Goal: Information Seeking & Learning: Learn about a topic

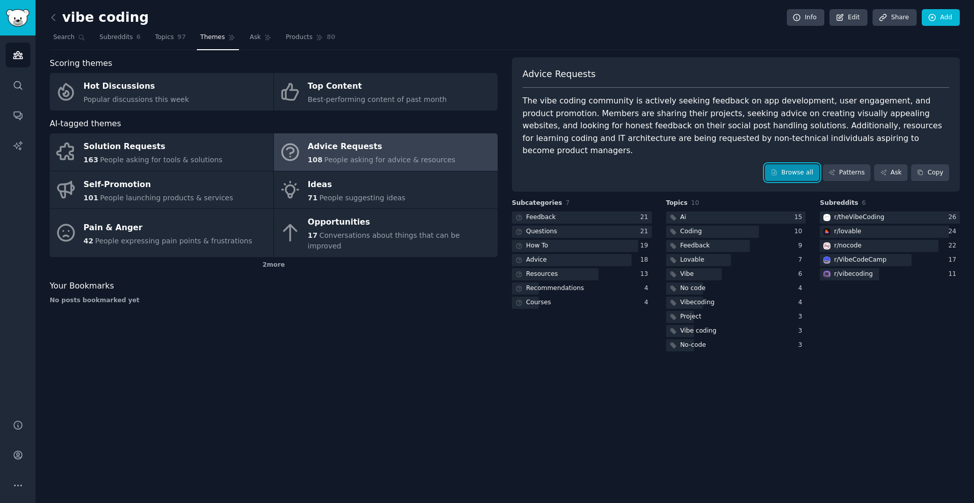
click at [802, 164] on link "Browse all" at bounding box center [792, 172] width 54 height 17
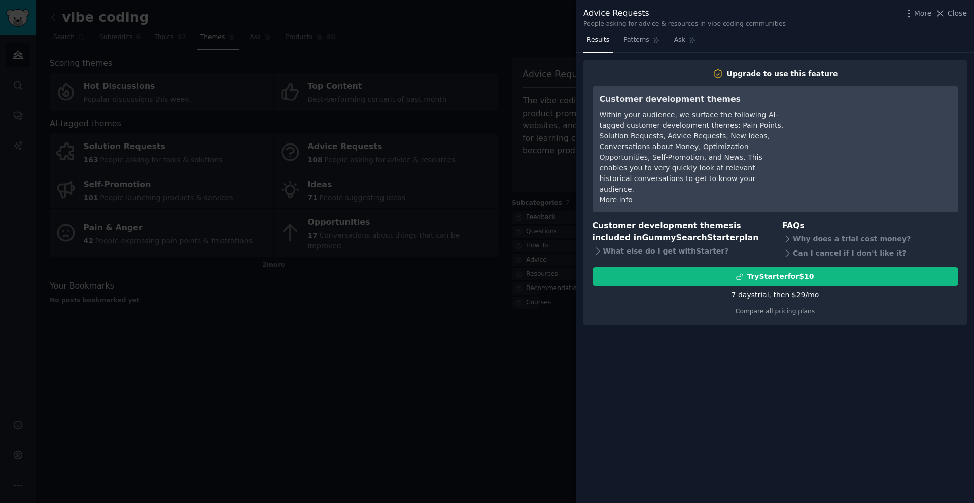
click at [545, 96] on div at bounding box center [487, 251] width 974 height 503
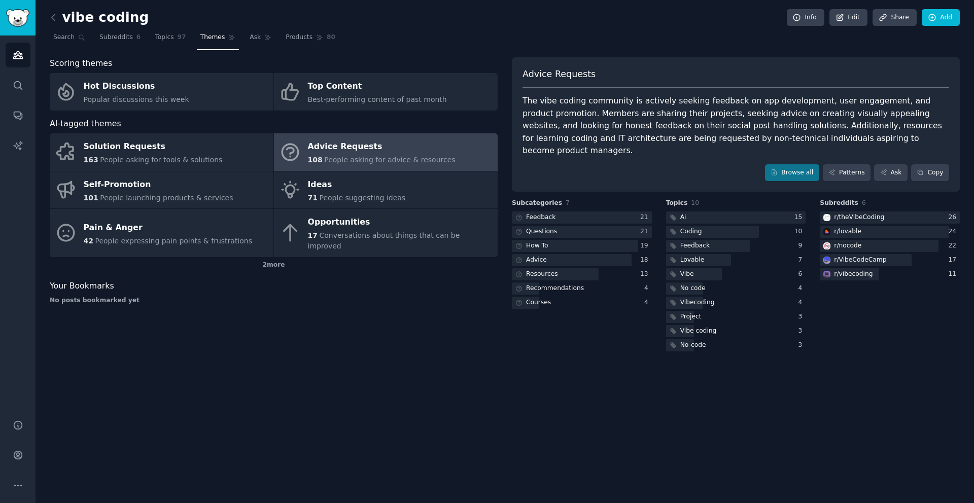
click at [491, 65] on div "Scoring themes" at bounding box center [274, 63] width 448 height 13
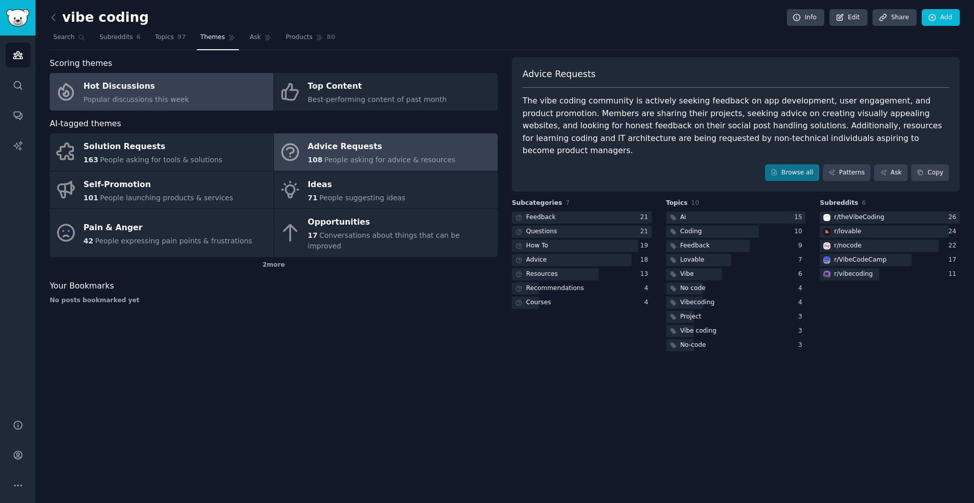
click at [158, 88] on div "Hot Discussions" at bounding box center [137, 87] width 106 height 16
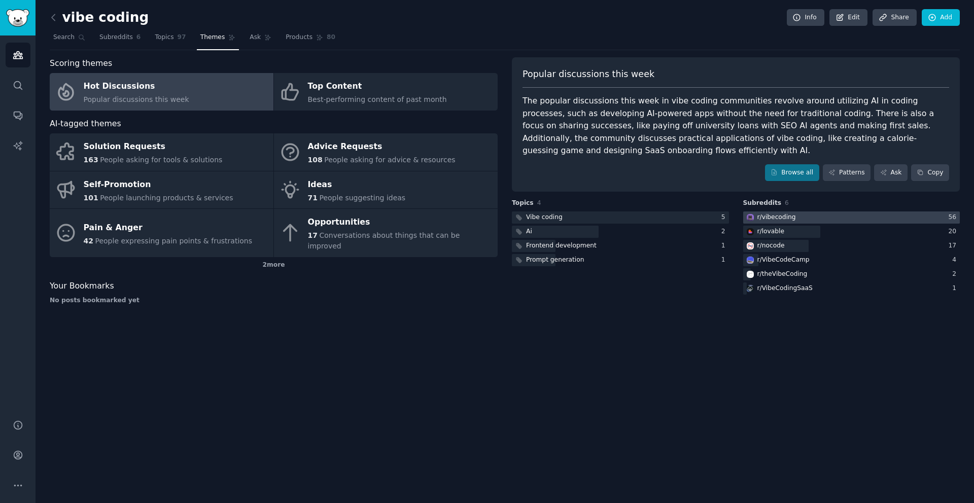
click at [826, 216] on div at bounding box center [852, 218] width 217 height 13
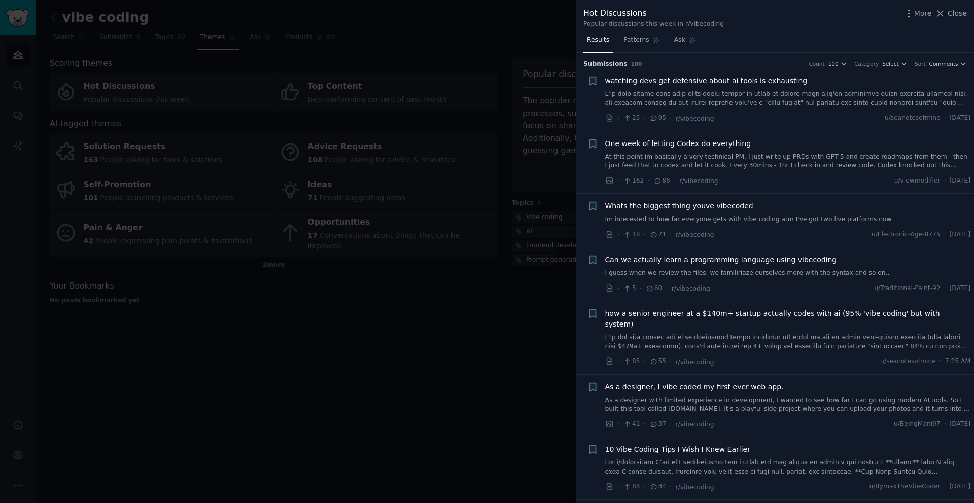
click at [496, 7] on div at bounding box center [487, 251] width 974 height 503
